Goal: Information Seeking & Learning: Learn about a topic

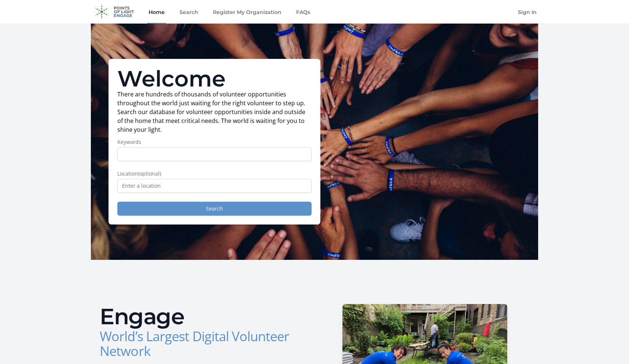
click at [185, 210] on button "Search" at bounding box center [214, 208] width 194 height 14
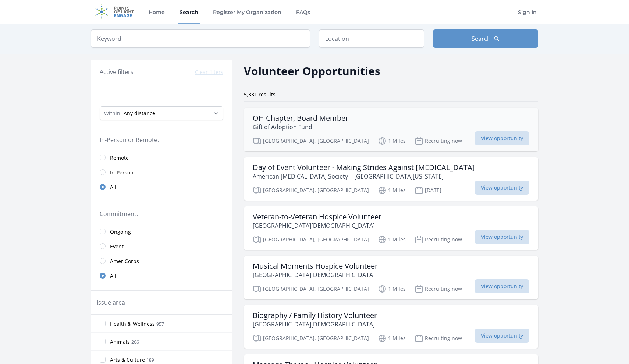
click at [335, 117] on h3 "OH Chapter, Board Member" at bounding box center [301, 118] width 96 height 9
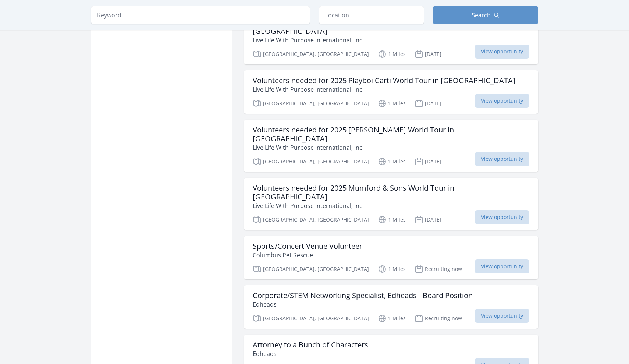
scroll to position [705, 0]
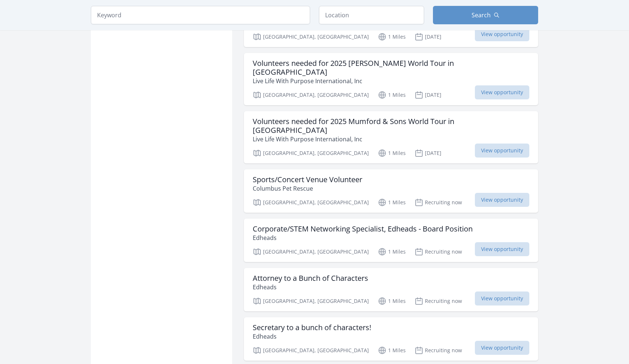
scroll to position [772, 0]
click at [358, 223] on h3 "Corporate/STEM Networking Specialist, Edheads - Board Position" at bounding box center [363, 227] width 220 height 9
click at [369, 322] on h3 "Secretary to a bunch of characters!" at bounding box center [312, 326] width 118 height 9
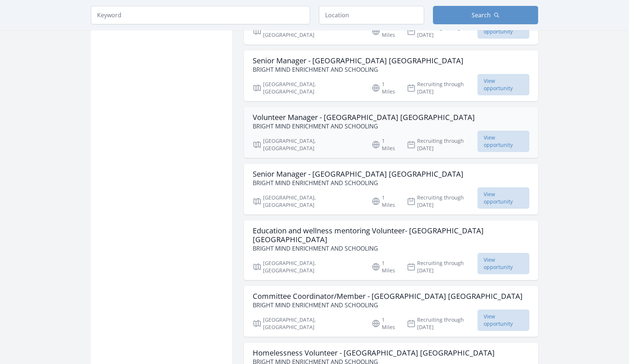
scroll to position [1543, 0]
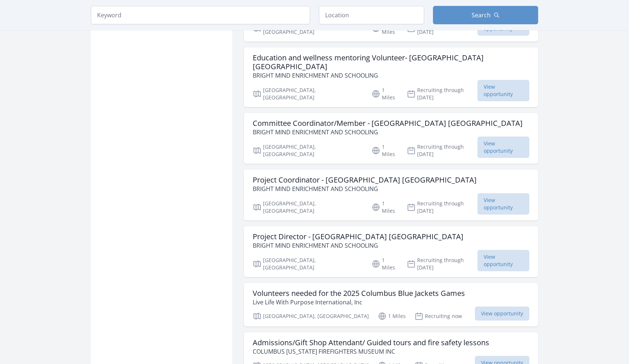
scroll to position [2682, 0]
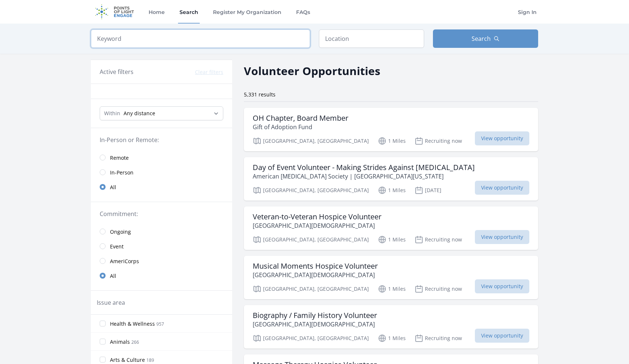
click at [224, 43] on input "search" at bounding box center [200, 38] width 219 height 18
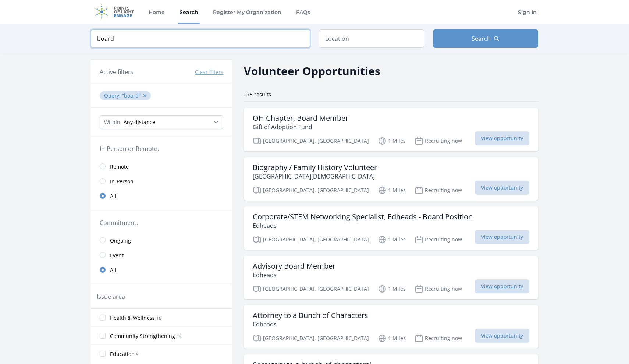
type input "board"
click button "submit" at bounding box center [0, 0] width 0 height 0
click at [476, 37] on span "Search" at bounding box center [480, 38] width 19 height 9
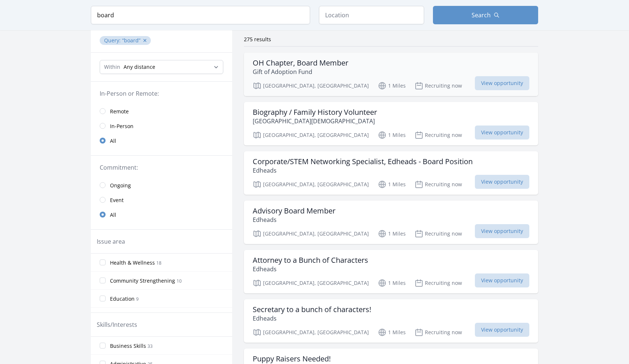
scroll to position [56, 0]
click at [320, 207] on h3 "Advisory Board Member" at bounding box center [294, 210] width 83 height 9
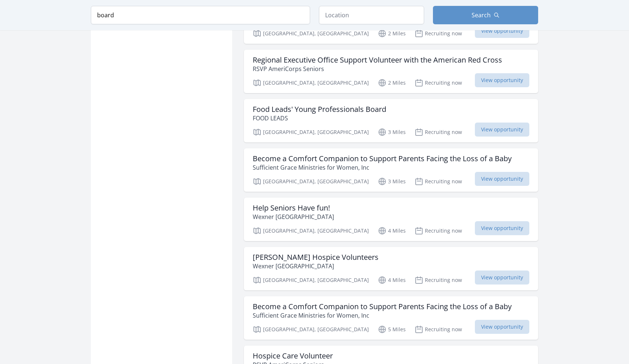
scroll to position [520, 0]
click at [377, 112] on p "FOOD LEADS" at bounding box center [319, 116] width 133 height 9
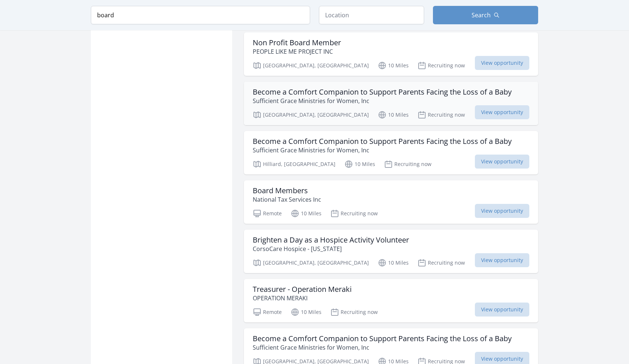
scroll to position [1622, 0]
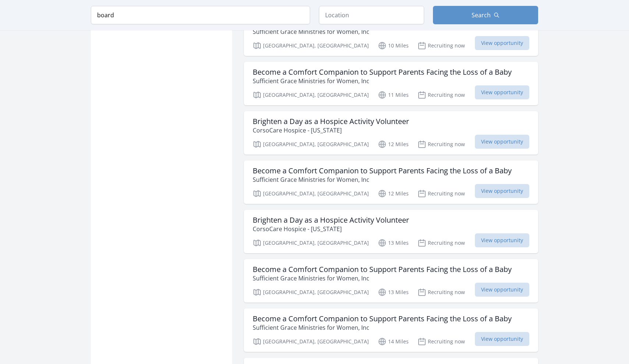
scroll to position [1936, 0]
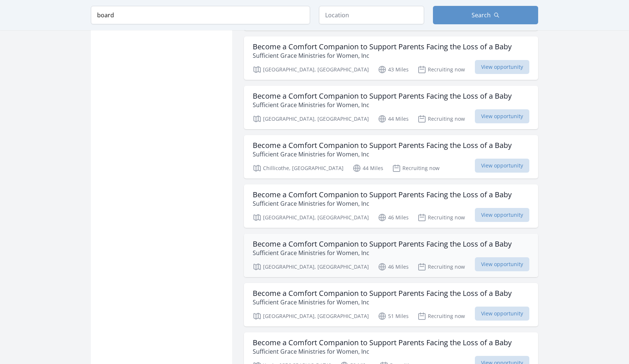
scroll to position [2862, 0]
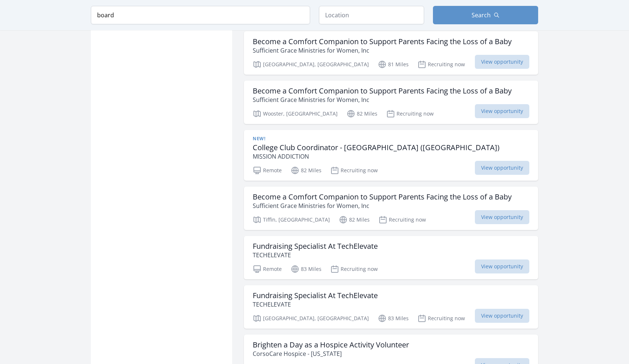
scroll to position [5241, 0]
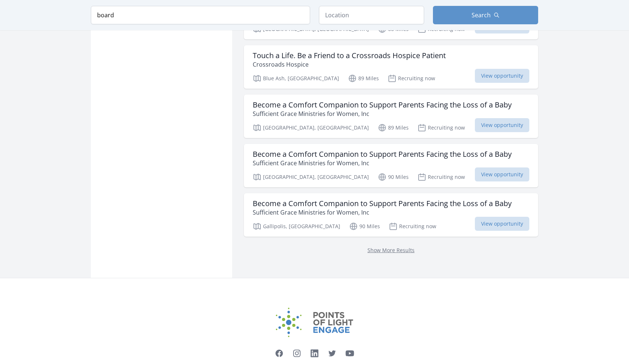
scroll to position [5825, 0]
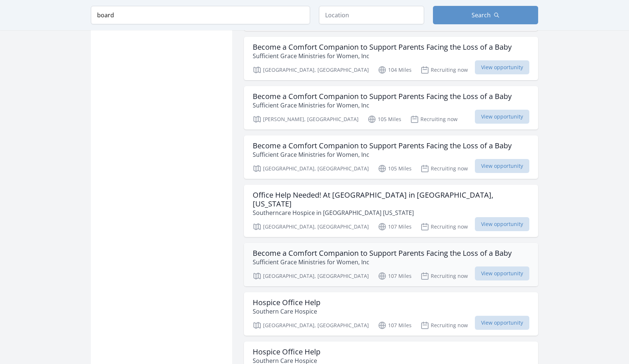
scroll to position [8063, 1]
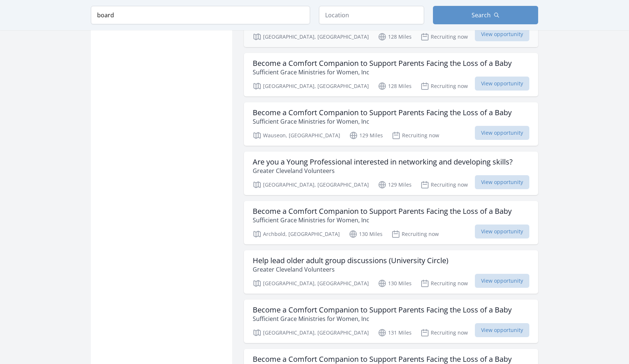
scroll to position [11566, 0]
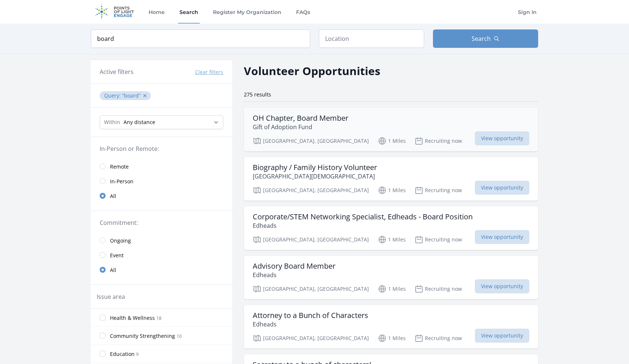
click at [328, 118] on h3 "OH Chapter, Board Member" at bounding box center [301, 118] width 96 height 9
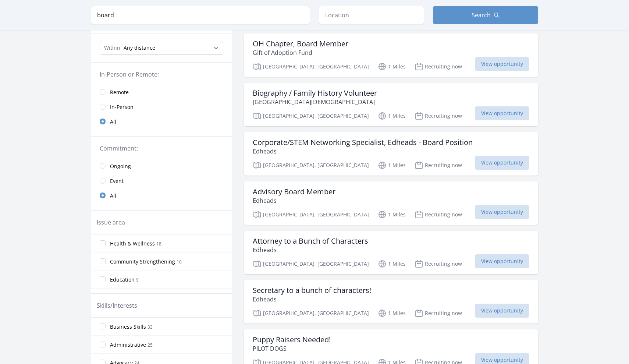
scroll to position [78, 0]
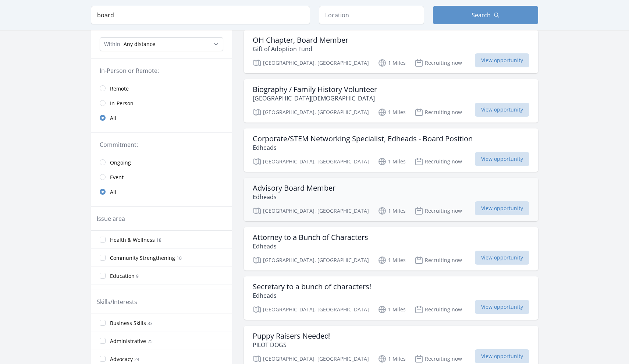
click at [330, 192] on h3 "Advisory Board Member" at bounding box center [294, 187] width 83 height 9
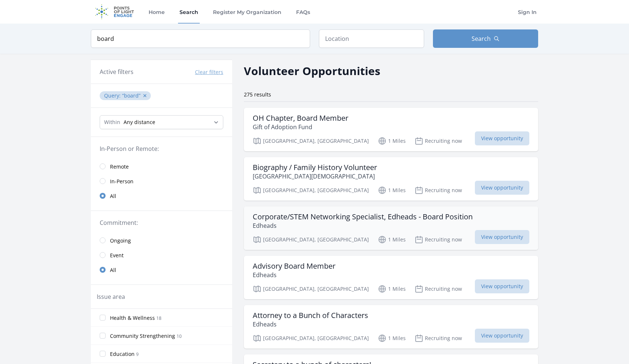
scroll to position [0, 0]
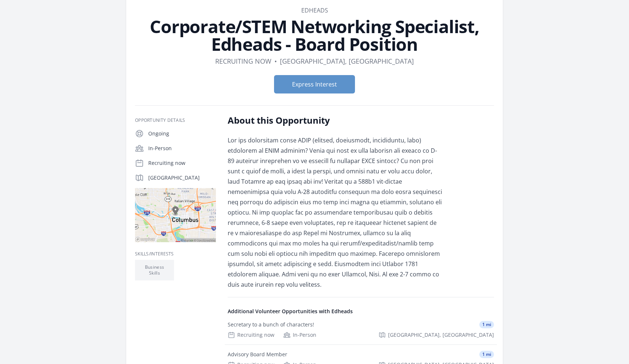
scroll to position [37, 0]
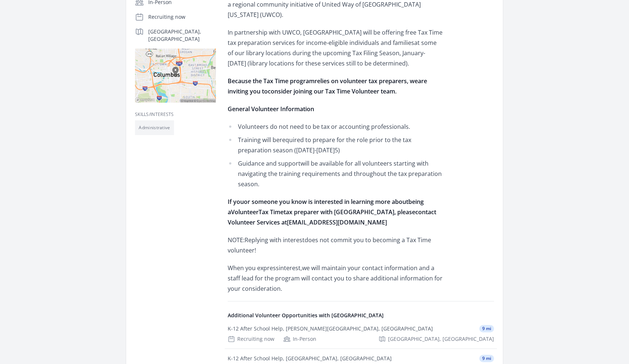
scroll to position [191, 0]
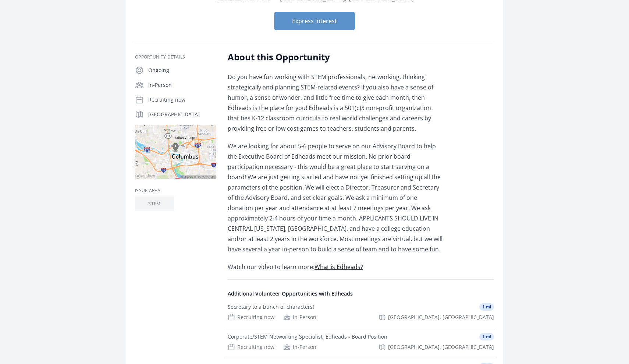
scroll to position [85, 0]
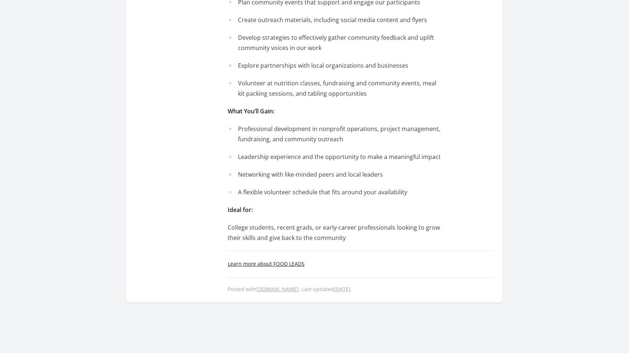
scroll to position [423, 0]
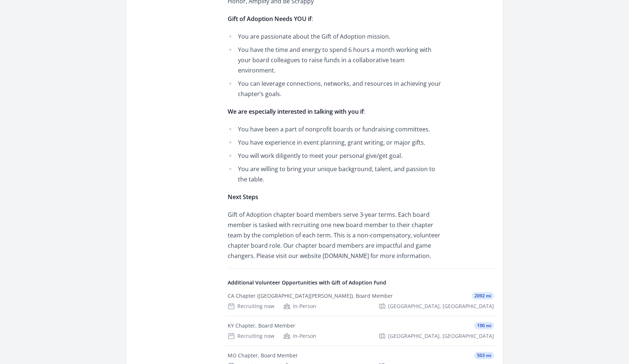
scroll to position [466, 0]
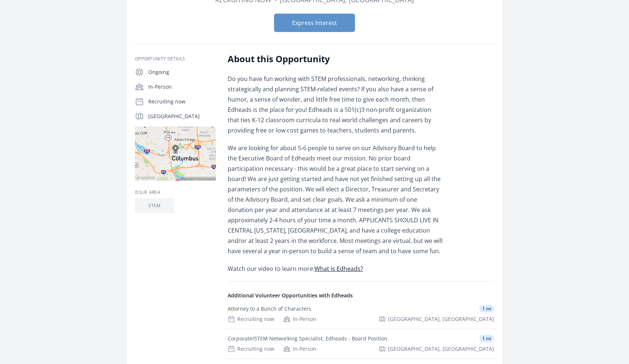
scroll to position [82, 0]
click at [341, 264] on p "Watch our video to learn more: What is Edheads?" at bounding box center [335, 268] width 215 height 10
click at [341, 267] on link "What is Edheads?" at bounding box center [338, 268] width 49 height 8
